Goal: Task Accomplishment & Management: Manage account settings

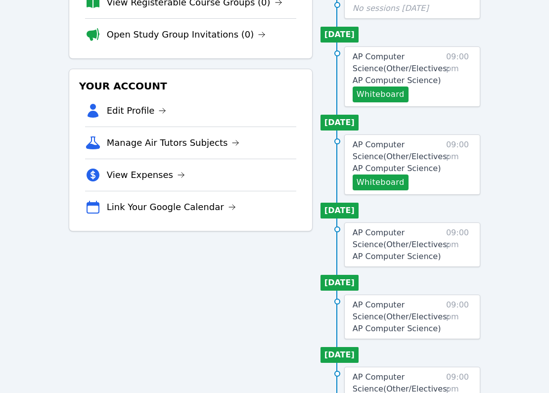
scroll to position [246, 0]
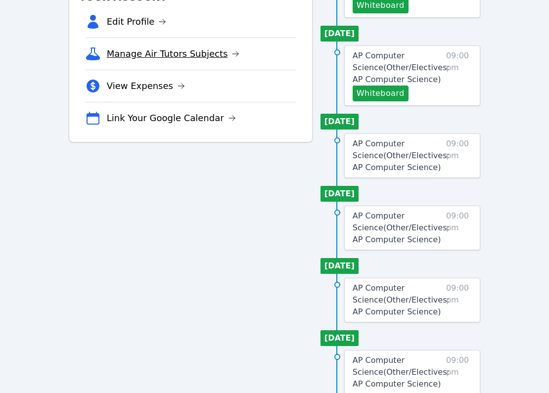
click at [165, 55] on link "Manage Air Tutors Subjects" at bounding box center [173, 54] width 133 height 14
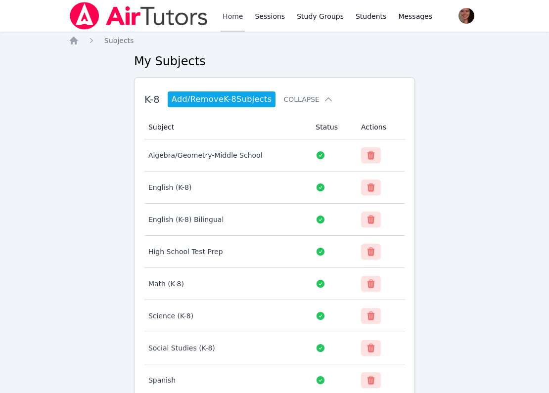
click at [235, 15] on link "Home" at bounding box center [233, 16] width 24 height 32
